Goal: Task Accomplishment & Management: Manage account settings

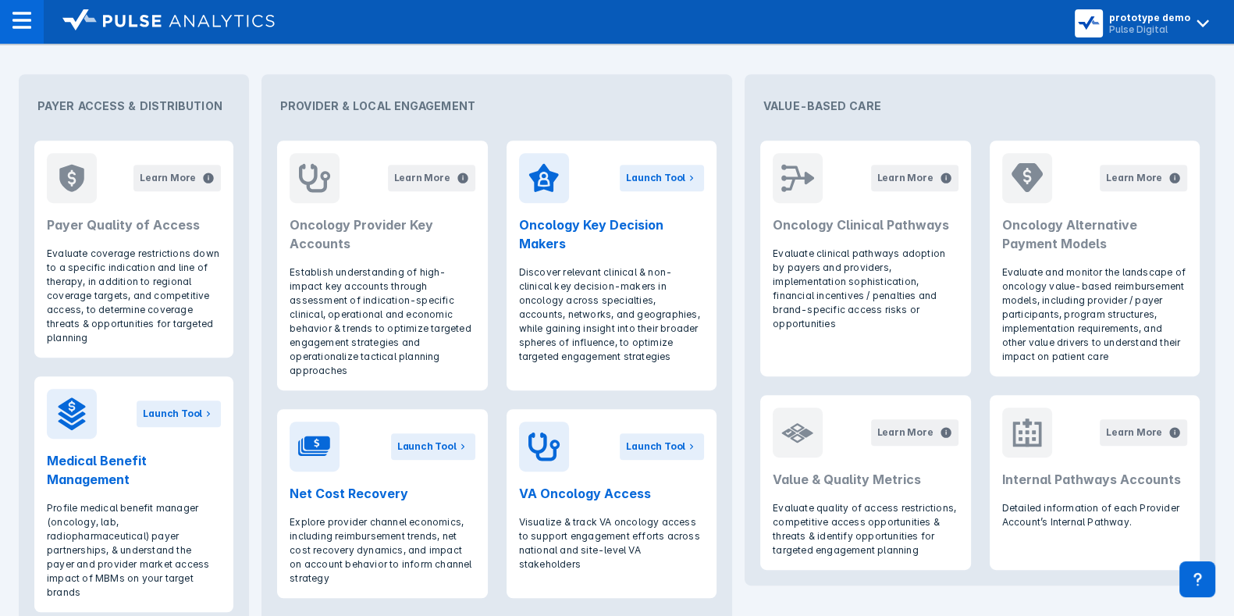
scroll to position [914, 0]
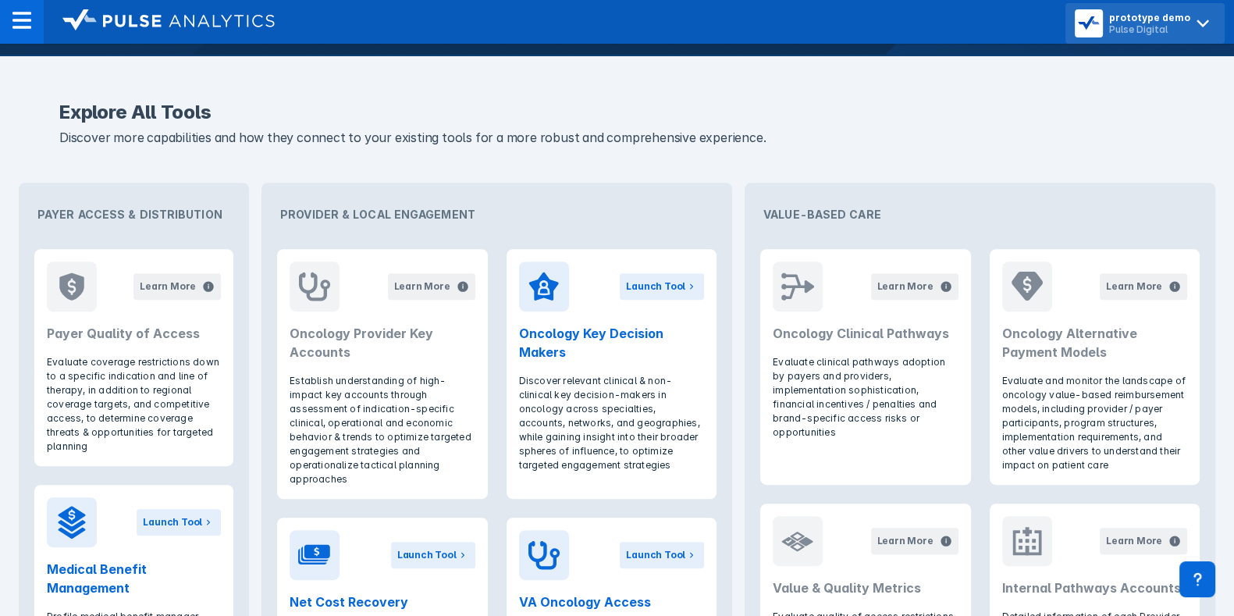
click at [1159, 25] on div "Pulse Digital" at bounding box center [1149, 29] width 81 height 12
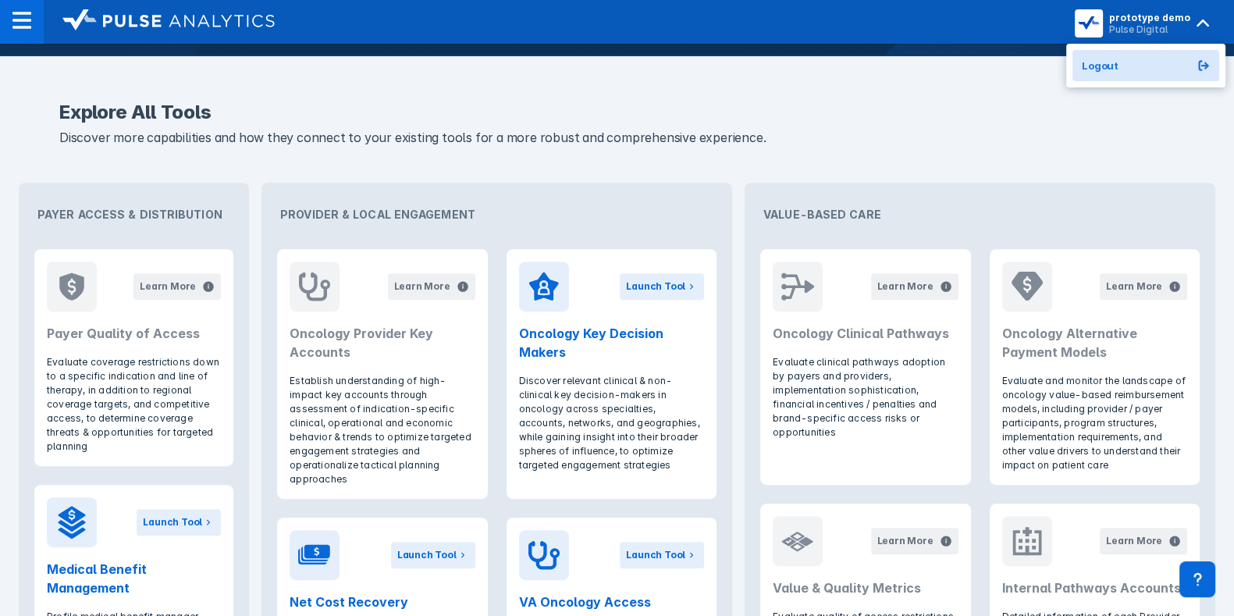
click at [1129, 44] on div "Logout" at bounding box center [1145, 66] width 159 height 44
click at [1128, 52] on button "Logout" at bounding box center [1146, 65] width 147 height 31
